Goal: Transaction & Acquisition: Purchase product/service

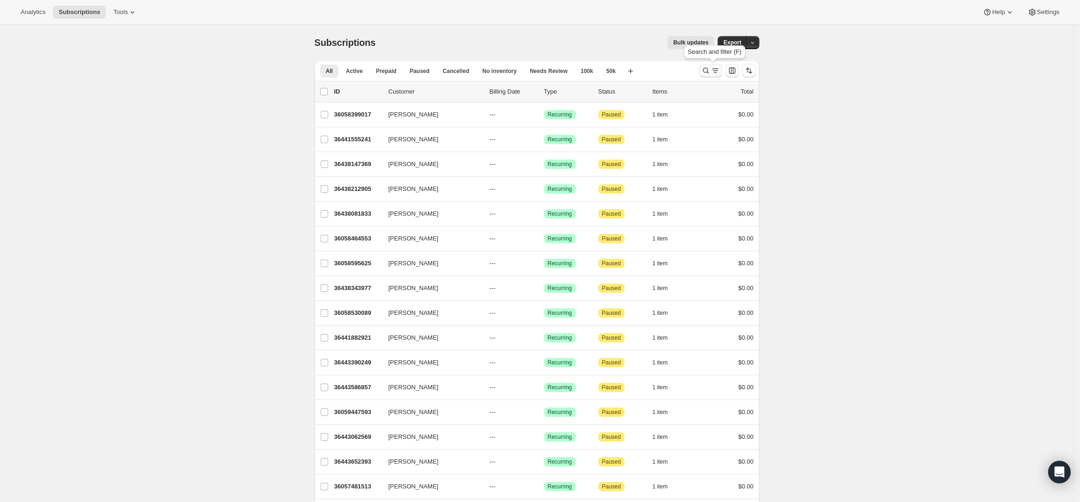
click at [709, 70] on icon "Search and filter results" at bounding box center [705, 70] width 9 height 9
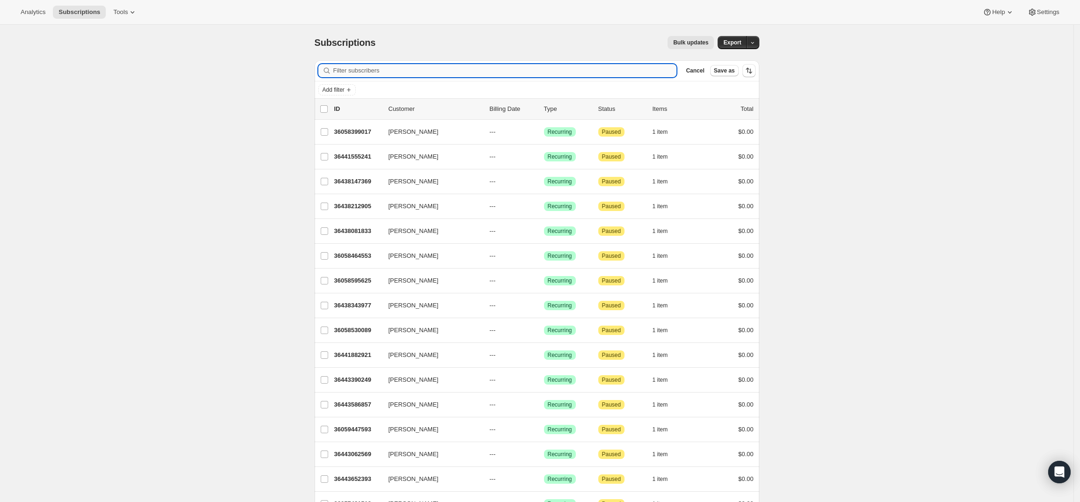
click at [614, 70] on input "Filter subscribers" at bounding box center [505, 70] width 344 height 13
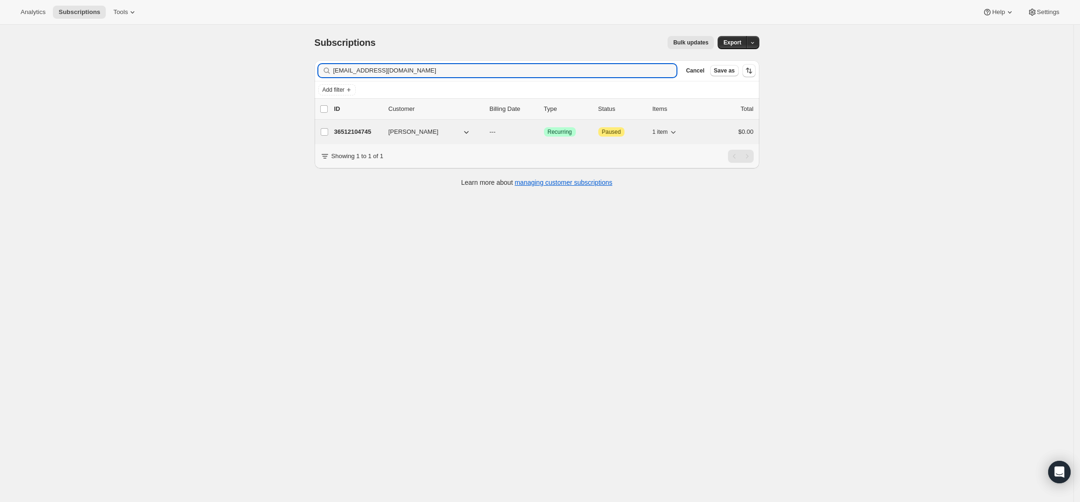
type input "[EMAIL_ADDRESS][DOMAIN_NAME]"
click at [346, 129] on p "36512104745" at bounding box center [357, 131] width 47 height 9
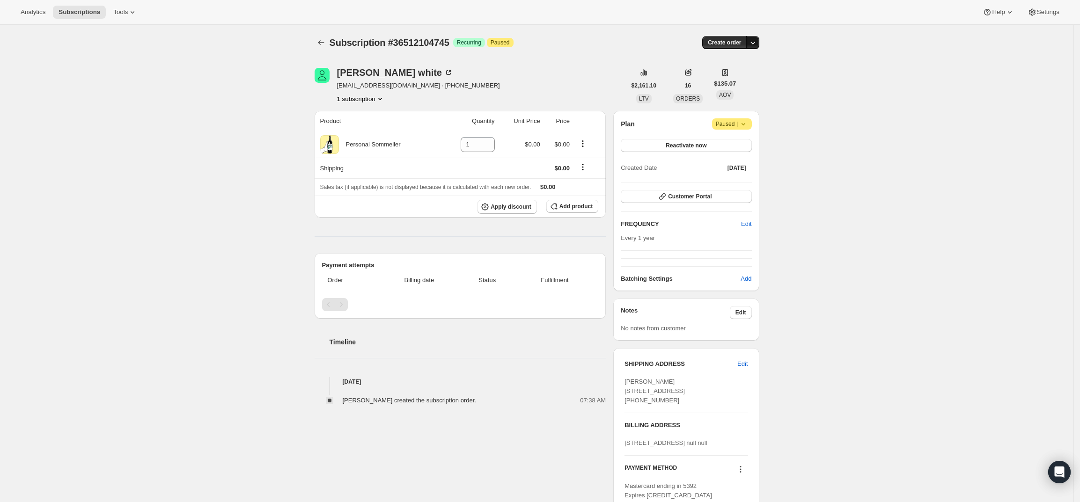
click at [753, 47] on button "button" at bounding box center [752, 42] width 13 height 13
click at [743, 74] on span "Create custom one-time order" at bounding box center [716, 77] width 81 height 7
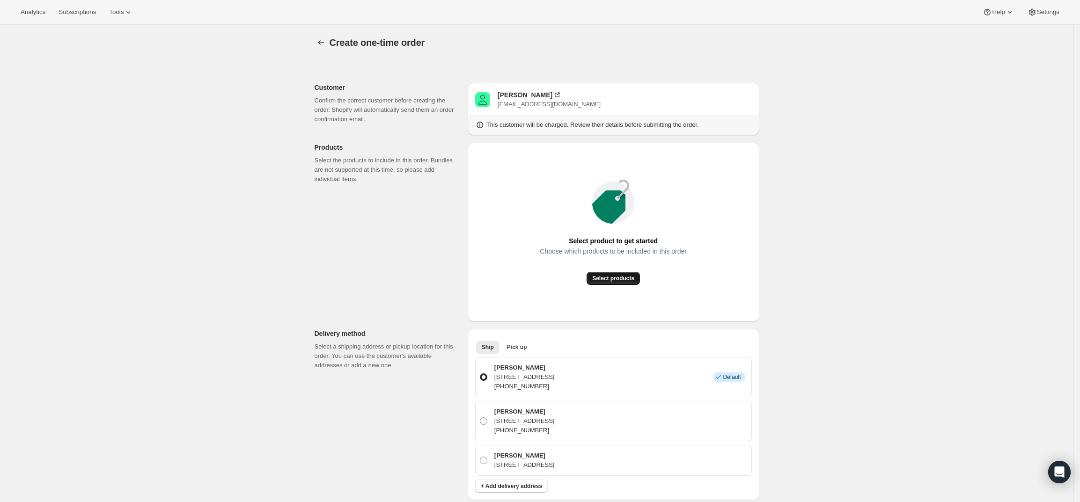
click at [624, 276] on span "Select products" at bounding box center [613, 278] width 42 height 7
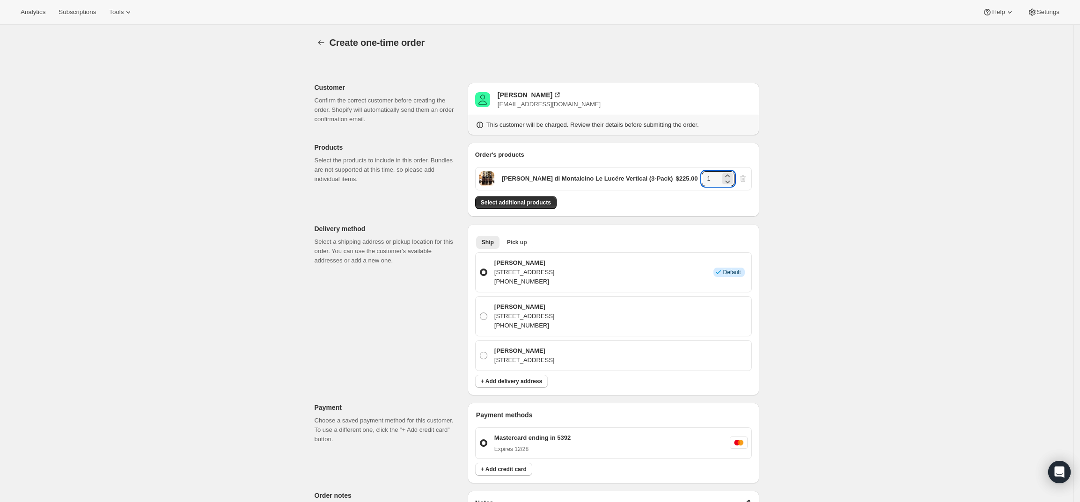
drag, startPoint x: 719, startPoint y: 181, endPoint x: 702, endPoint y: 178, distance: 17.2
click at [702, 178] on div "$225.00 1" at bounding box center [712, 178] width 72 height 15
type input "2"
click at [808, 200] on div "Create one-time order. This page is ready Create one-time order Customer Confir…" at bounding box center [537, 393] width 1074 height 737
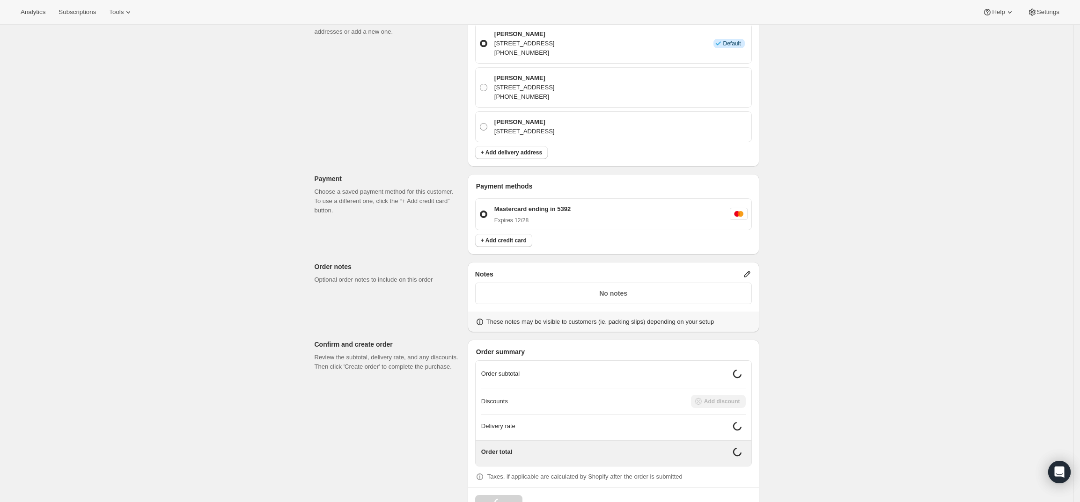
scroll to position [234, 0]
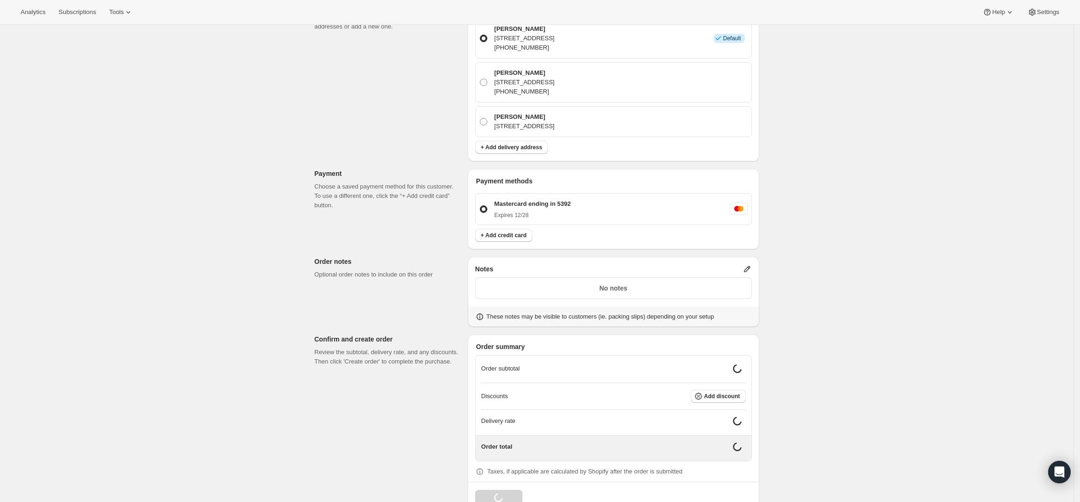
click at [747, 274] on icon at bounding box center [747, 269] width 9 height 9
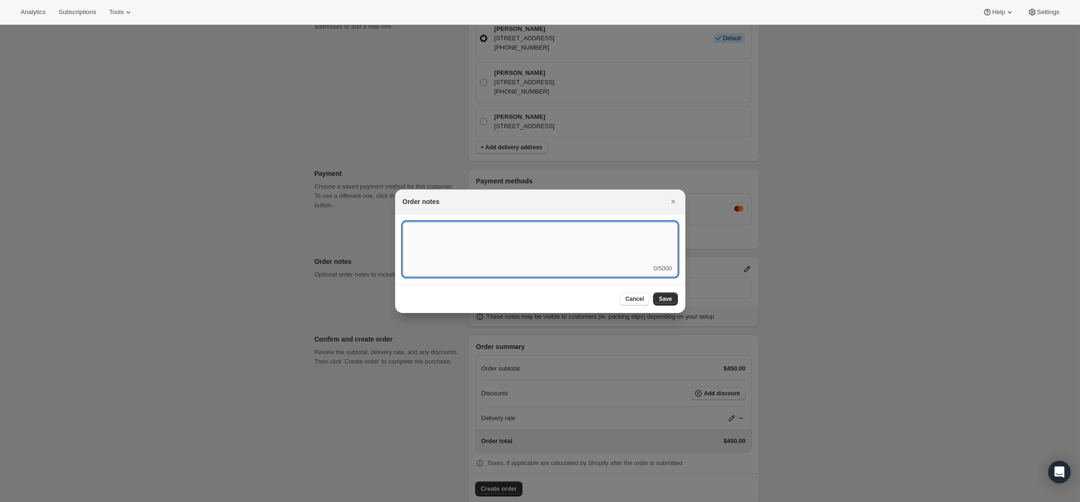
click at [546, 254] on textarea ":rd5:" at bounding box center [540, 243] width 275 height 42
type textarea "Local Delivery - [PERSON_NAME]"
click at [666, 301] on span "Save" at bounding box center [665, 298] width 13 height 7
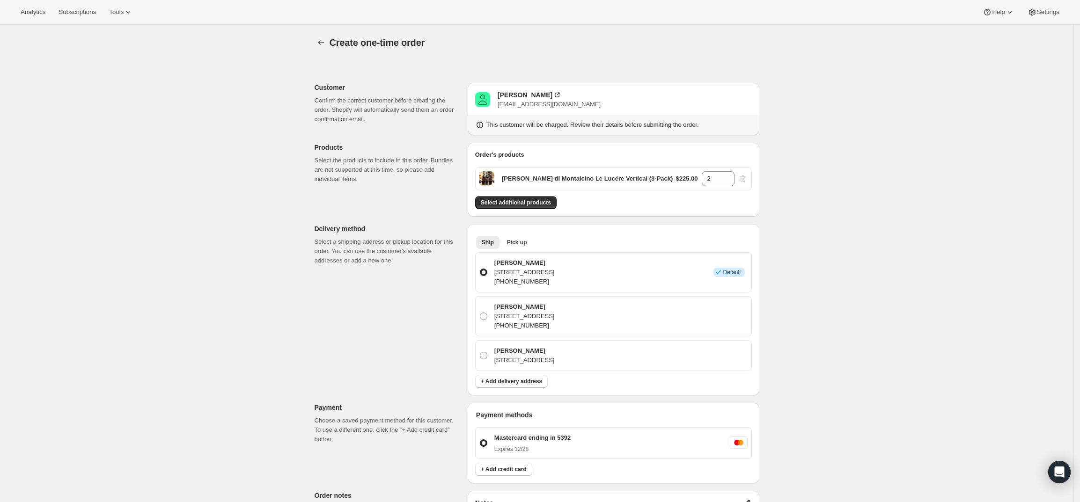
scroll to position [234, 0]
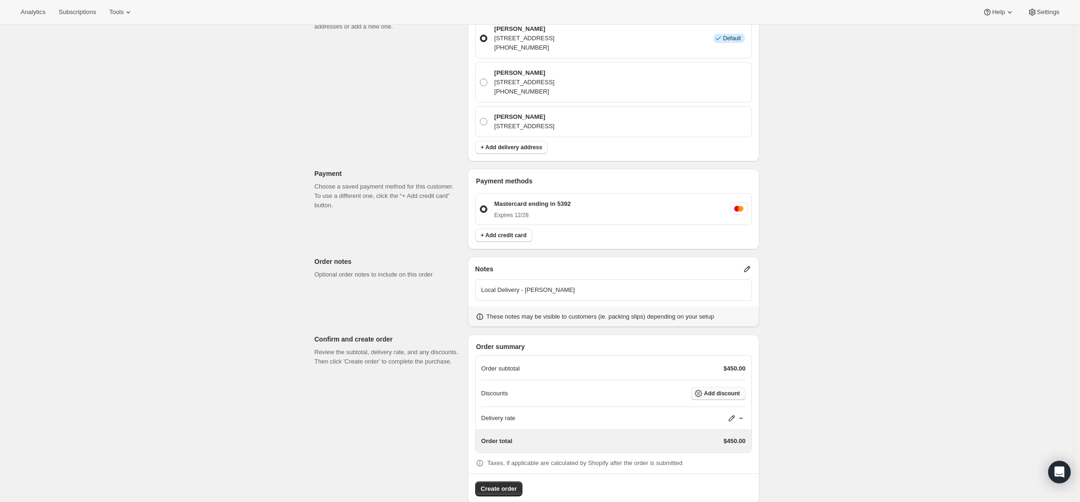
click at [740, 400] on button "Add discount" at bounding box center [718, 393] width 55 height 13
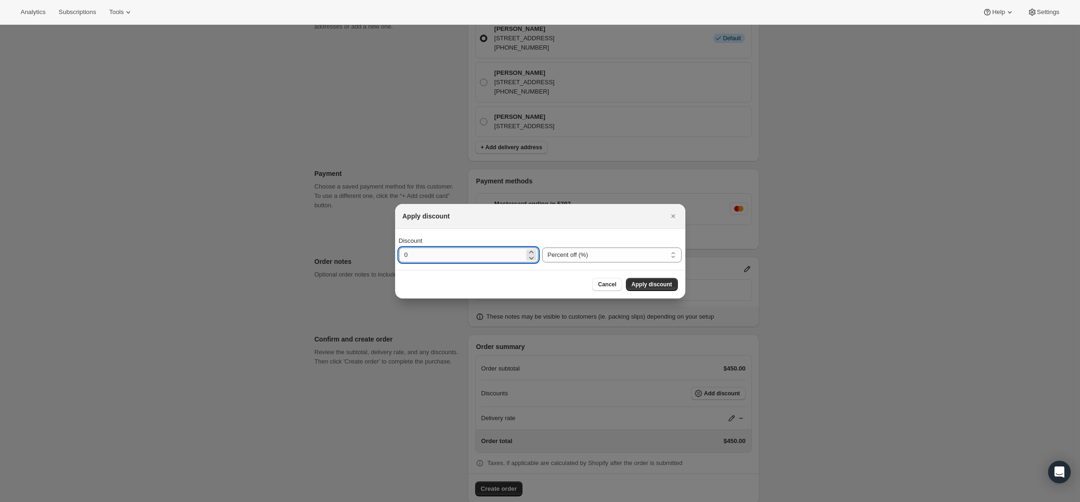
click at [508, 258] on input "0" at bounding box center [461, 255] width 125 height 15
type input "5"
click at [650, 285] on span "Apply discount" at bounding box center [652, 284] width 41 height 7
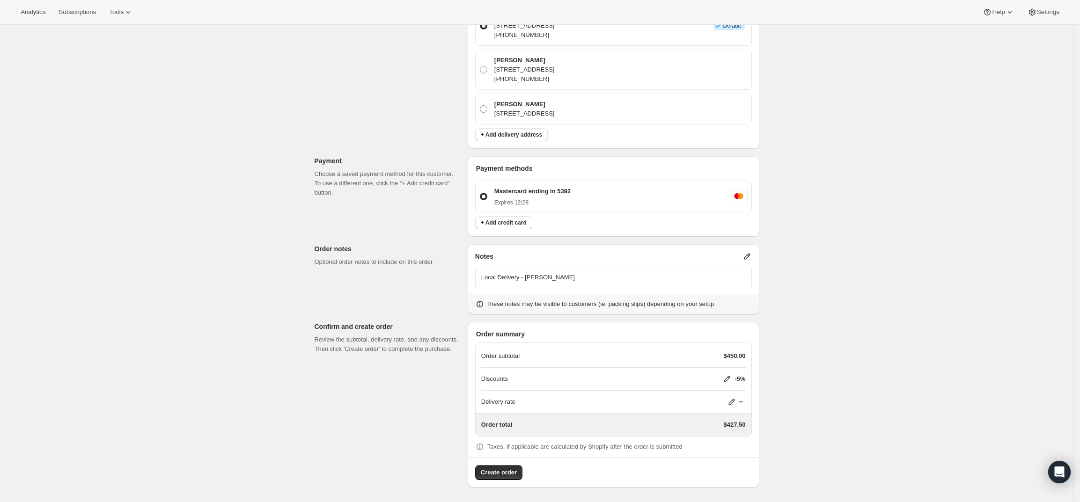
scroll to position [264, 0]
click at [500, 476] on span "Create order" at bounding box center [499, 472] width 36 height 9
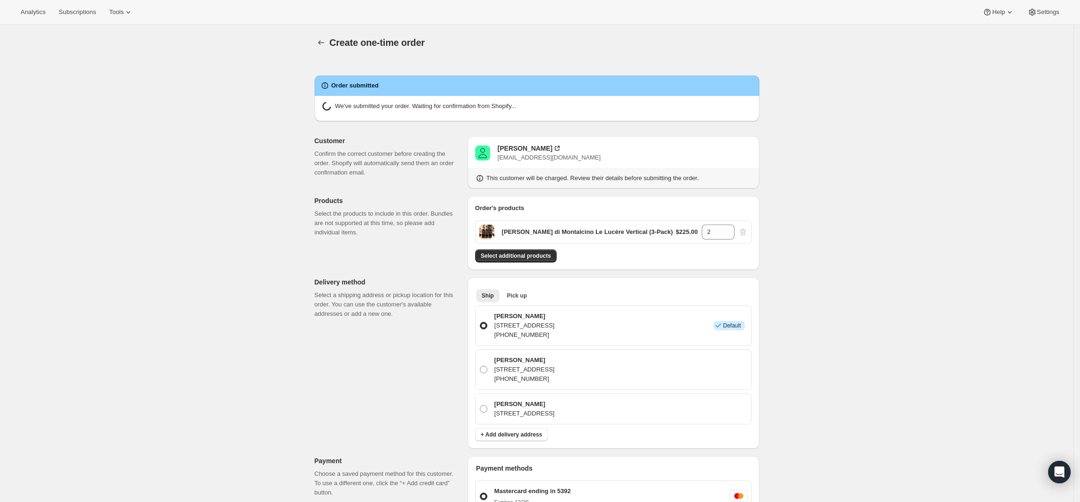
radio input "true"
